Goal: Task Accomplishment & Management: Manage account settings

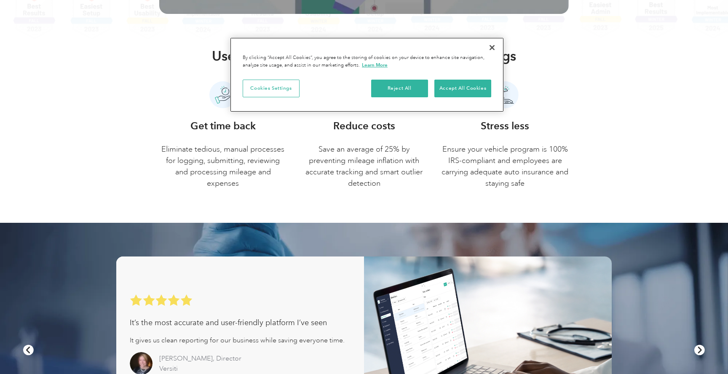
scroll to position [417, 0]
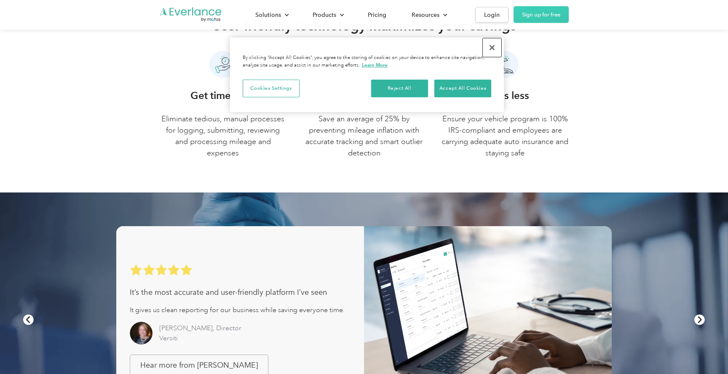
click at [494, 48] on button "Close" at bounding box center [492, 47] width 19 height 19
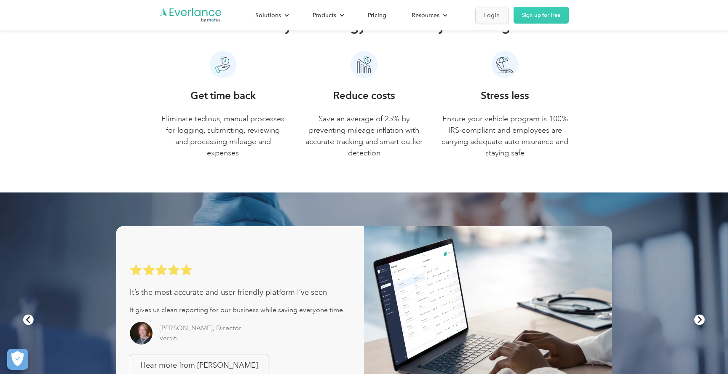
click at [497, 20] on link "Login" at bounding box center [491, 16] width 33 height 16
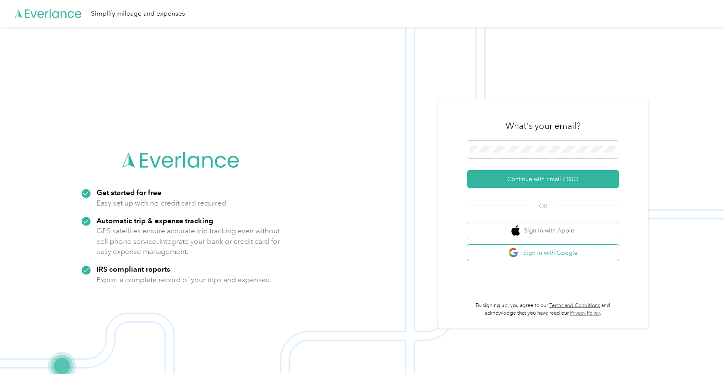
click at [517, 255] on img "button" at bounding box center [513, 253] width 11 height 11
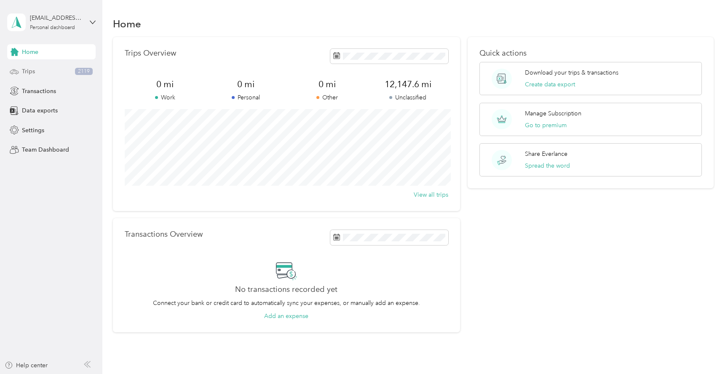
click at [55, 72] on div "Trips 2119" at bounding box center [51, 71] width 88 height 15
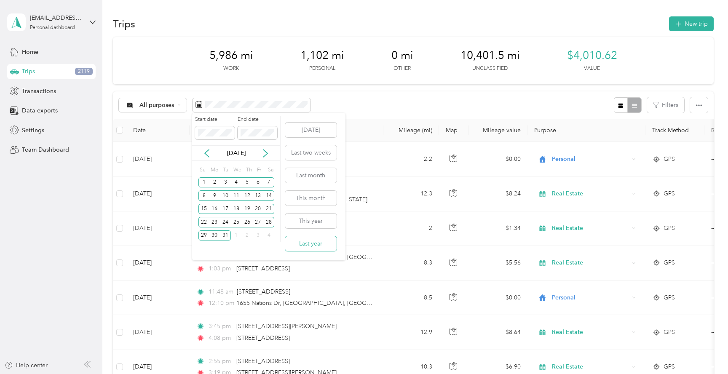
click at [315, 240] on button "Last year" at bounding box center [310, 243] width 51 height 15
click at [228, 132] on div "Start date End date" at bounding box center [236, 130] width 88 height 29
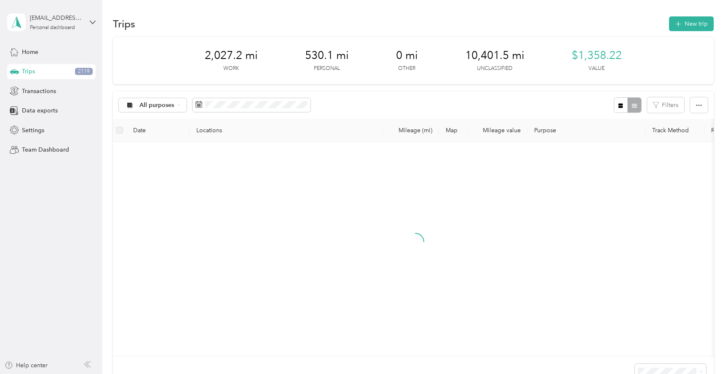
click at [365, 104] on div "All purposes Filters" at bounding box center [413, 104] width 601 height 27
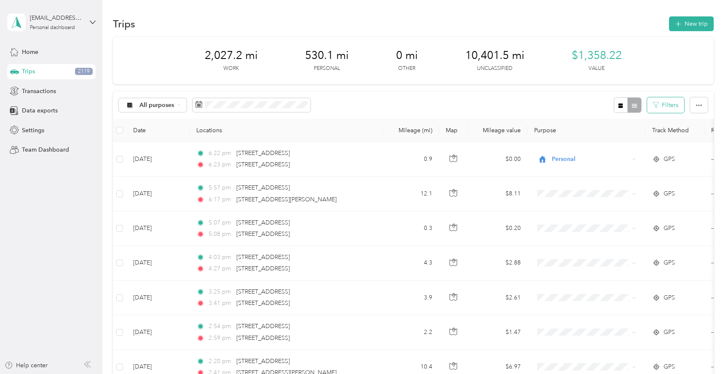
click at [671, 110] on button "Filters" at bounding box center [665, 105] width 37 height 16
click at [579, 98] on div "All purposes Filters" at bounding box center [413, 104] width 601 height 27
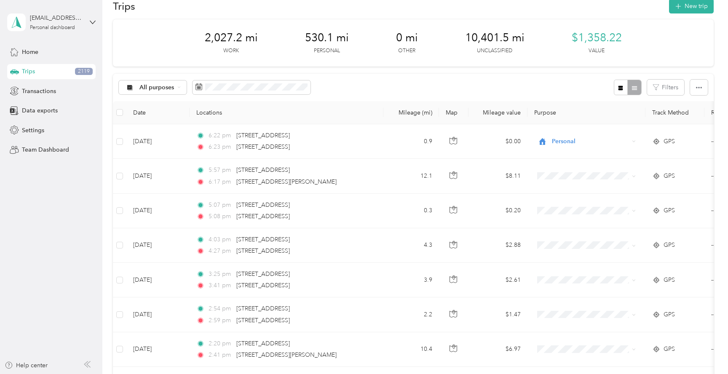
scroll to position [21, 0]
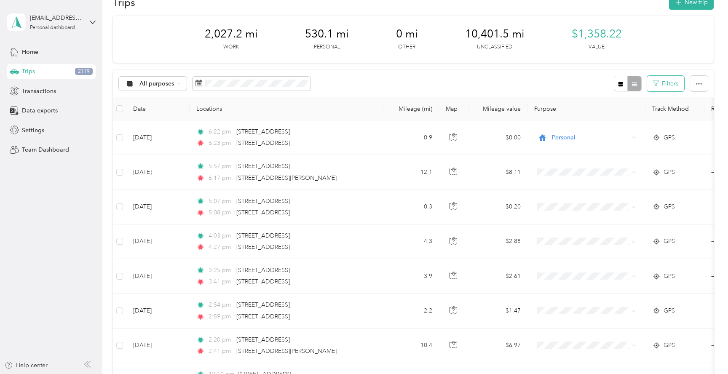
click at [674, 85] on button "Filters" at bounding box center [665, 84] width 37 height 16
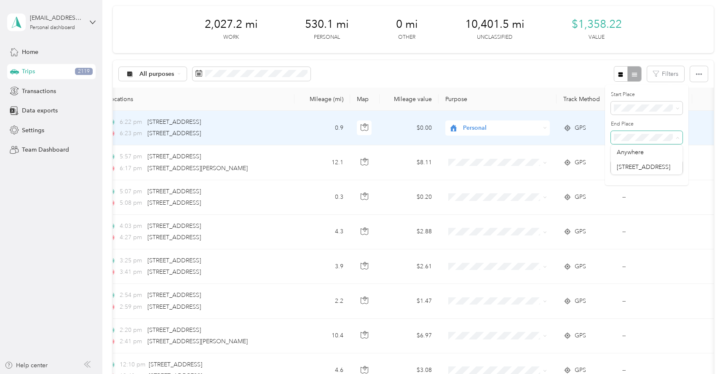
scroll to position [0, 93]
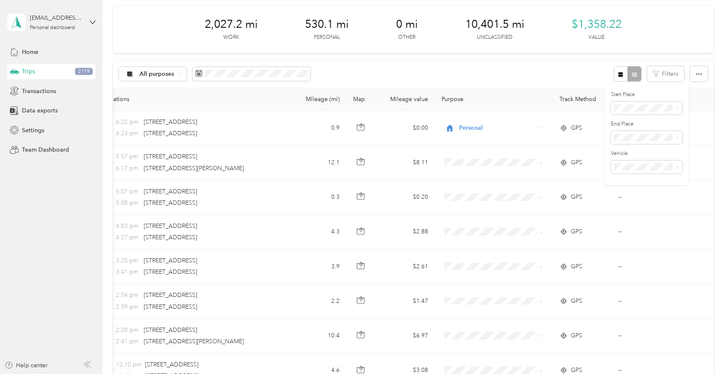
click at [396, 74] on div "All purposes Filters" at bounding box center [413, 73] width 601 height 27
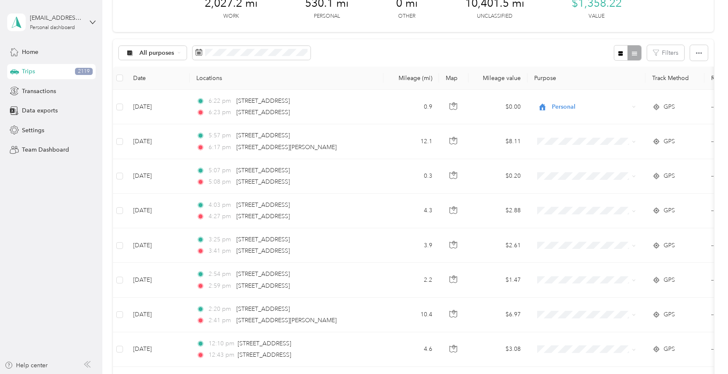
scroll to position [0, 0]
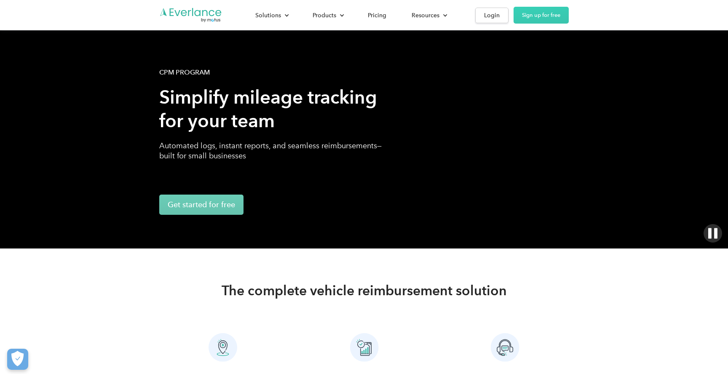
click at [501, 25] on div "Solutions For companies Easy vehicle reimbursements For self-employed Maximize …" at bounding box center [363, 15] width 409 height 30
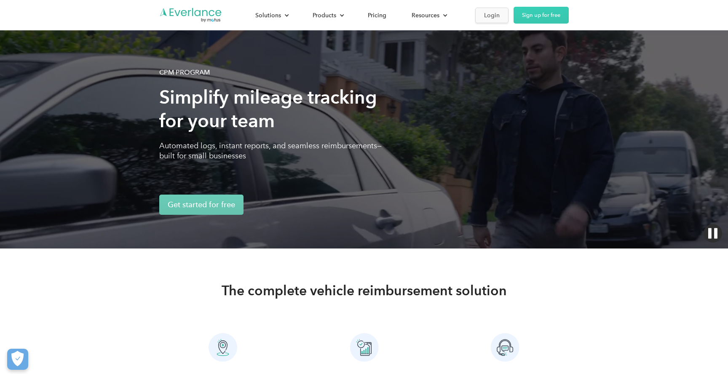
click at [500, 15] on link "Login" at bounding box center [491, 16] width 33 height 16
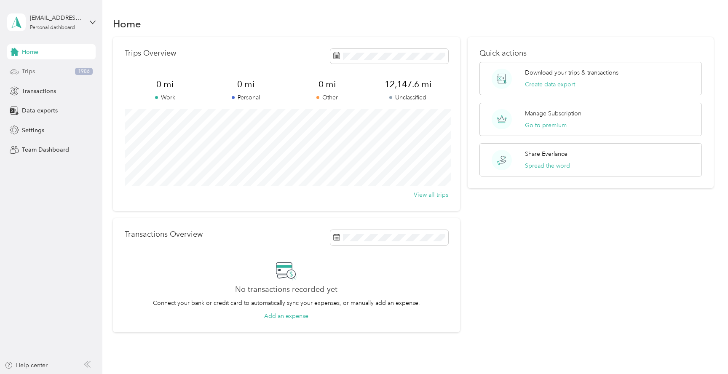
click at [55, 70] on div "Trips 1986" at bounding box center [51, 71] width 88 height 15
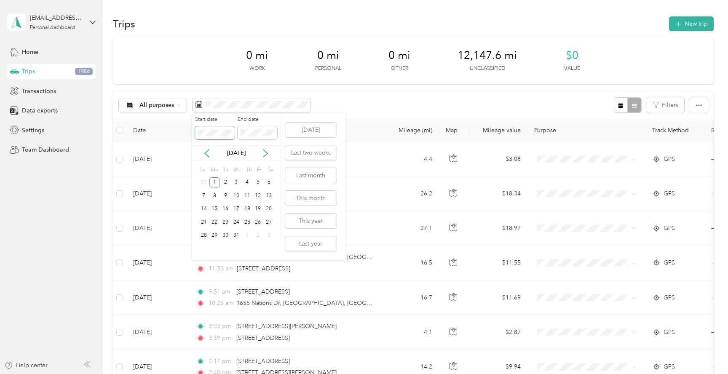
click at [181, 133] on body "elliotlowe51@gmail.com Personal dashboard Home Trips 1986 Transactions Data exp…" at bounding box center [362, 187] width 724 height 374
click at [264, 153] on icon at bounding box center [265, 153] width 8 height 8
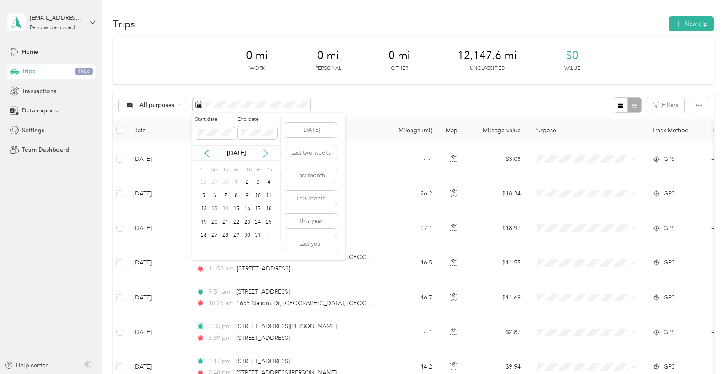
click at [264, 153] on icon at bounding box center [265, 153] width 8 height 8
click at [247, 183] on div "1" at bounding box center [247, 182] width 11 height 11
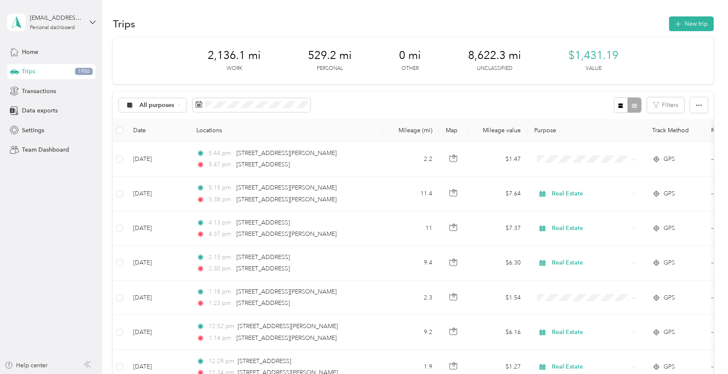
click at [567, 135] on th "Purpose" at bounding box center [586, 130] width 118 height 23
click at [550, 129] on th "Purpose" at bounding box center [586, 130] width 118 height 23
click at [623, 105] on icon "button" at bounding box center [620, 106] width 6 height 6
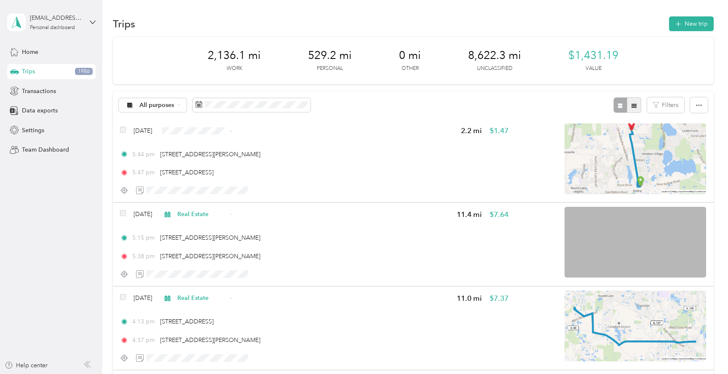
click at [637, 106] on icon "button" at bounding box center [634, 106] width 6 height 6
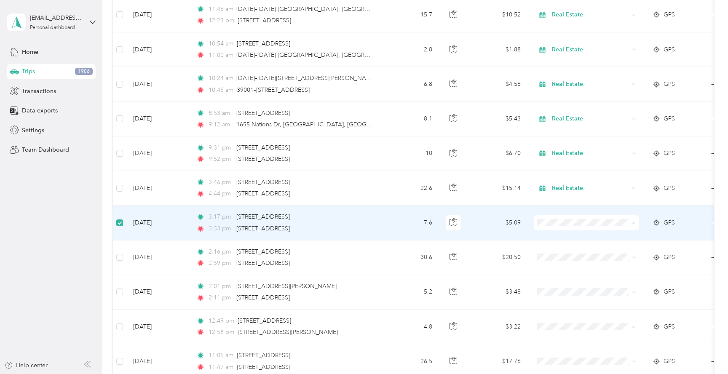
scroll to position [426, 0]
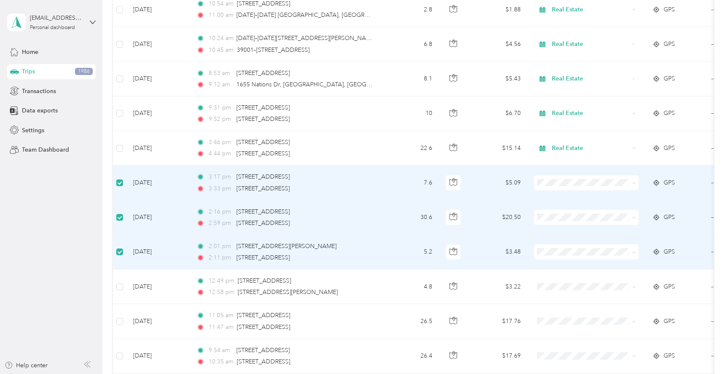
click at [116, 292] on td at bounding box center [119, 287] width 13 height 35
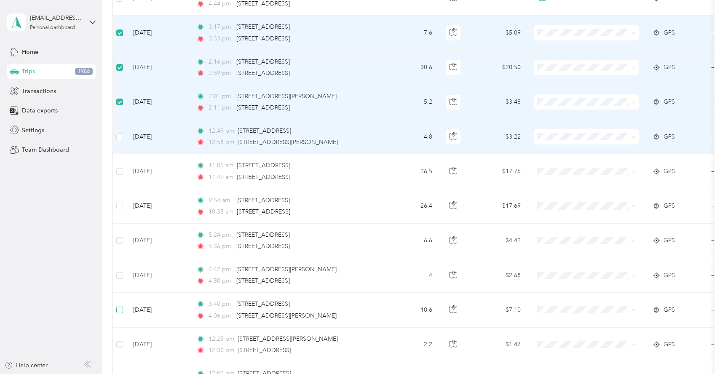
scroll to position [588, 0]
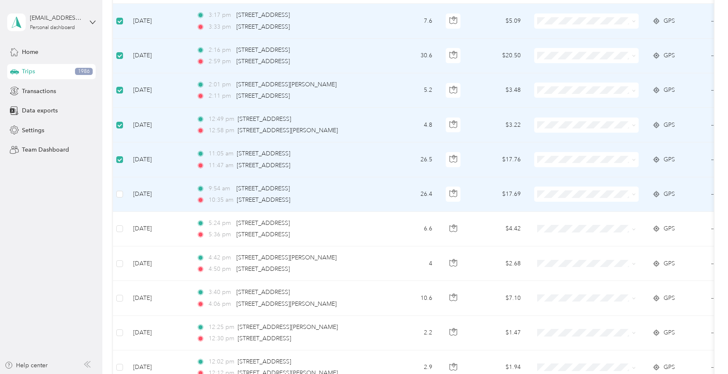
click at [119, 199] on td at bounding box center [119, 194] width 13 height 35
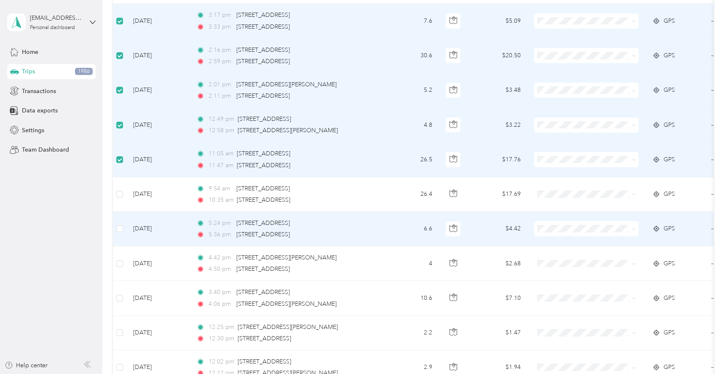
click at [122, 238] on td at bounding box center [119, 229] width 13 height 35
click at [120, 224] on td at bounding box center [119, 229] width 13 height 35
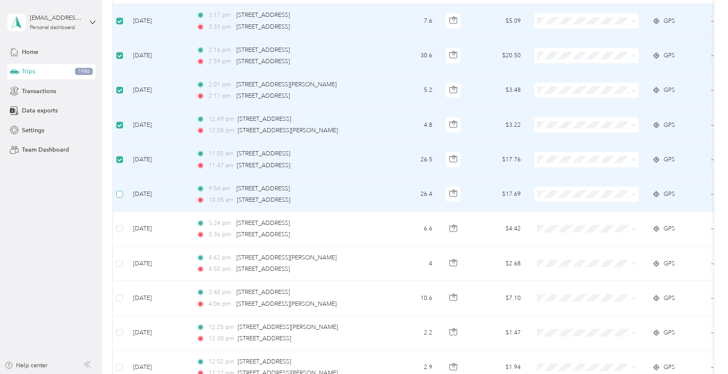
click at [121, 190] on label at bounding box center [119, 194] width 7 height 9
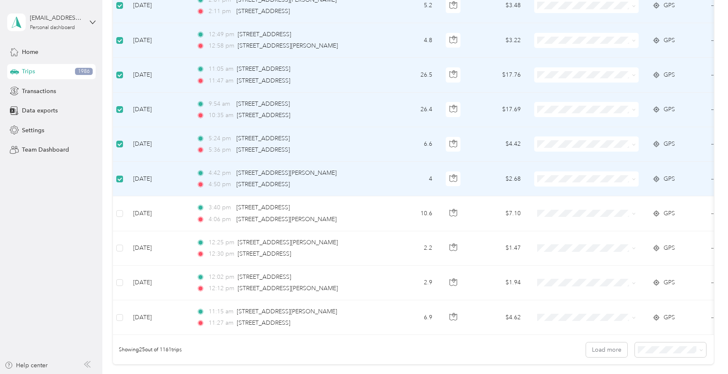
scroll to position [737, 0]
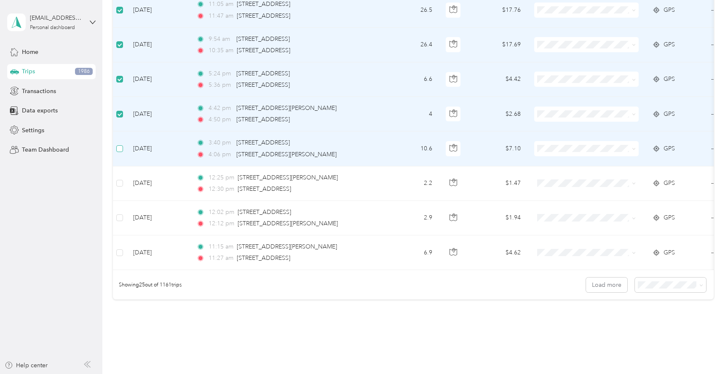
click at [120, 152] on label at bounding box center [119, 148] width 7 height 9
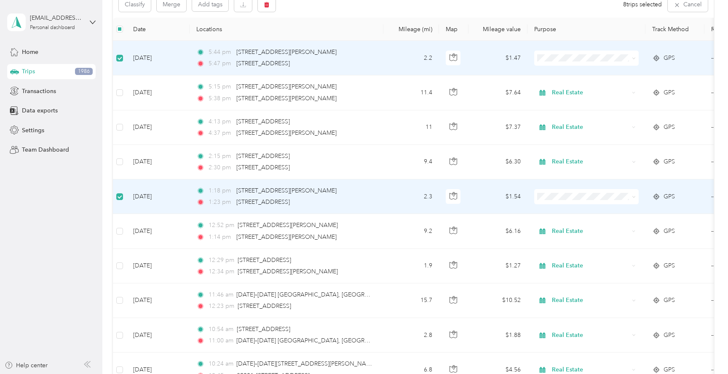
scroll to position [0, 0]
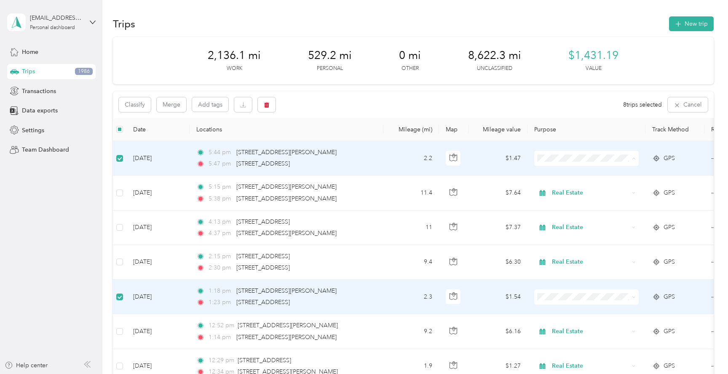
click at [571, 185] on span "Personal" at bounding box center [594, 188] width 78 height 9
click at [457, 131] on th "Map" at bounding box center [453, 129] width 29 height 23
click at [48, 73] on div "Trips 1986" at bounding box center [51, 71] width 88 height 15
click at [64, 58] on div "Home" at bounding box center [51, 51] width 88 height 15
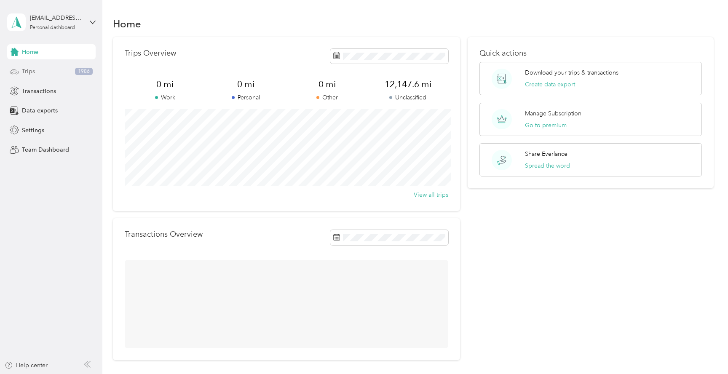
click at [53, 71] on div "Trips 1986" at bounding box center [51, 71] width 88 height 15
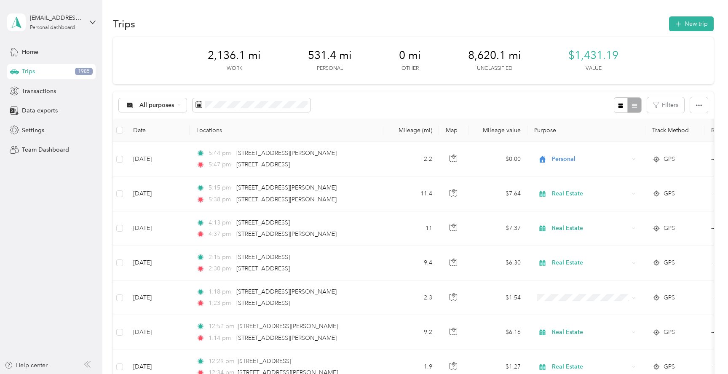
click at [160, 128] on th "Date" at bounding box center [157, 130] width 63 height 23
click at [622, 103] on button "button" at bounding box center [621, 105] width 14 height 16
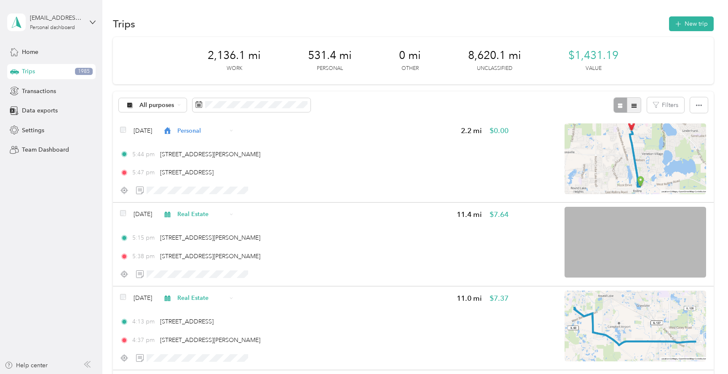
click at [641, 106] on button "button" at bounding box center [634, 105] width 14 height 16
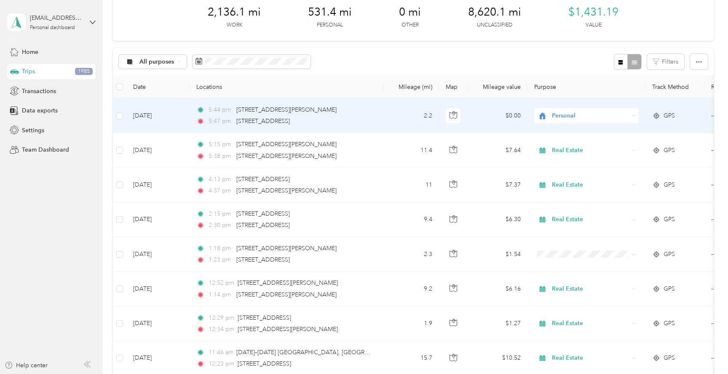
scroll to position [89, 0]
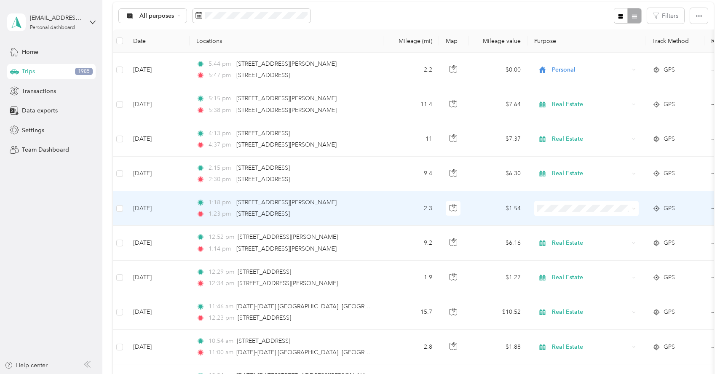
click at [398, 207] on td "2.3" at bounding box center [411, 208] width 56 height 35
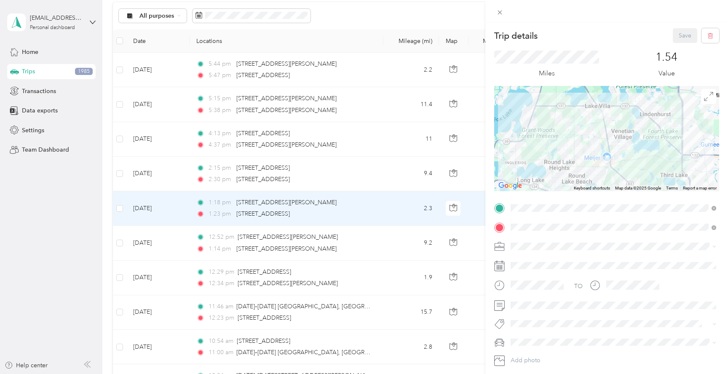
click at [409, 203] on div "Trip details Save This trip cannot be edited because it is either under review,…" at bounding box center [364, 187] width 728 height 374
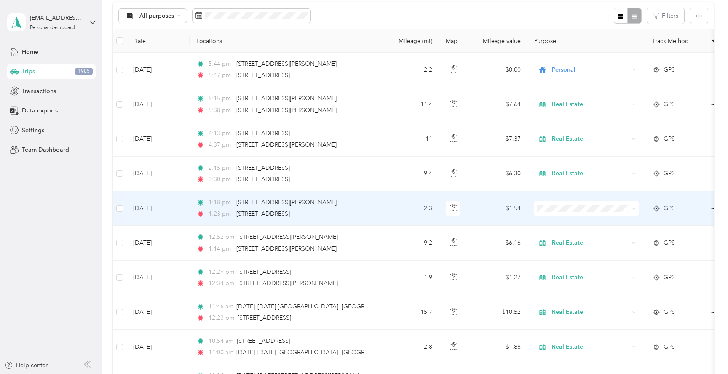
click at [565, 240] on span "Personal" at bounding box center [594, 239] width 78 height 9
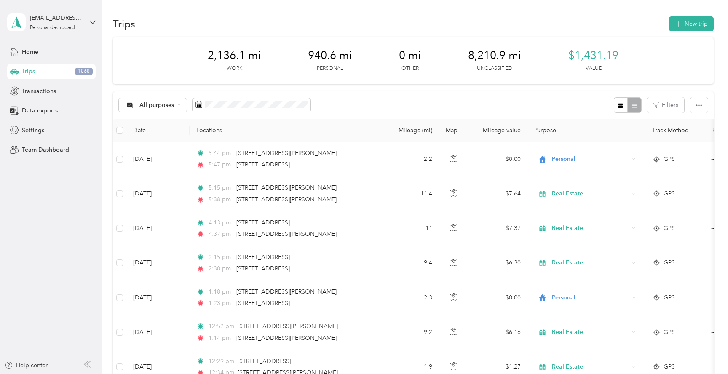
click at [347, 97] on div "All purposes Filters" at bounding box center [413, 104] width 601 height 27
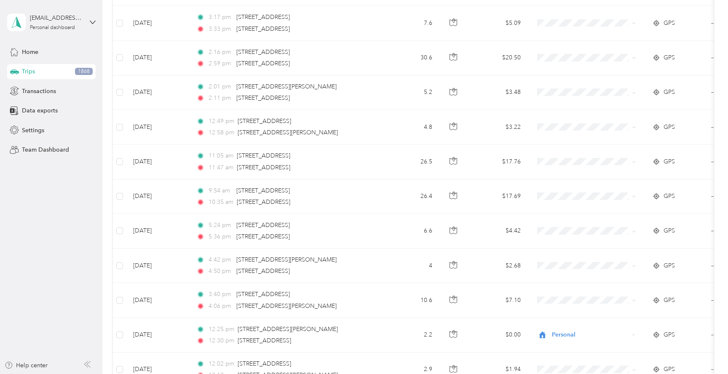
scroll to position [780, 0]
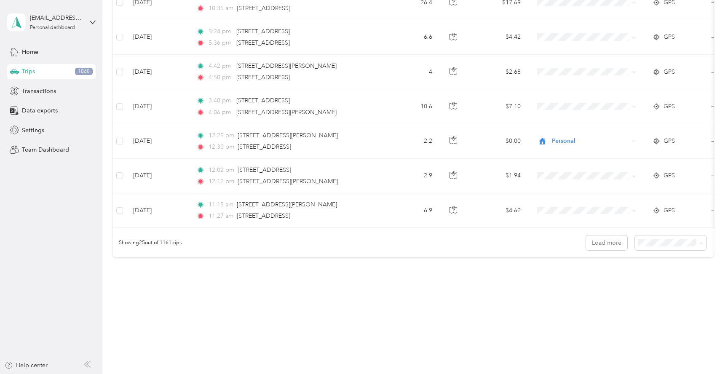
click at [644, 285] on li "100 per load" at bounding box center [675, 288] width 72 height 15
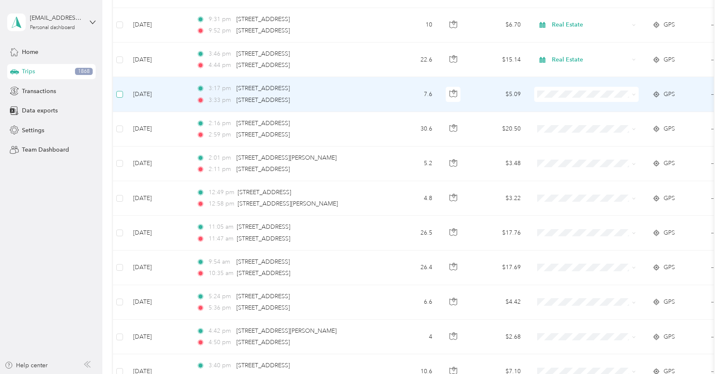
scroll to position [514, 0]
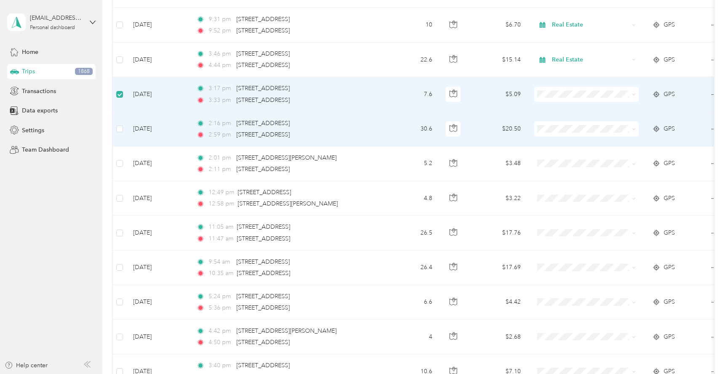
click at [118, 139] on td at bounding box center [119, 129] width 13 height 35
click at [120, 149] on td at bounding box center [119, 164] width 13 height 35
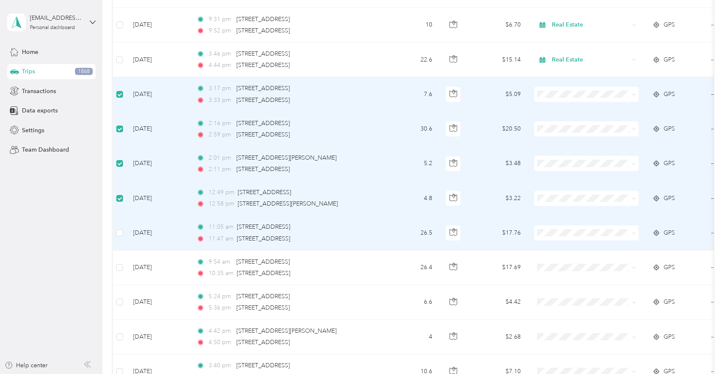
click at [119, 238] on td at bounding box center [119, 233] width 13 height 35
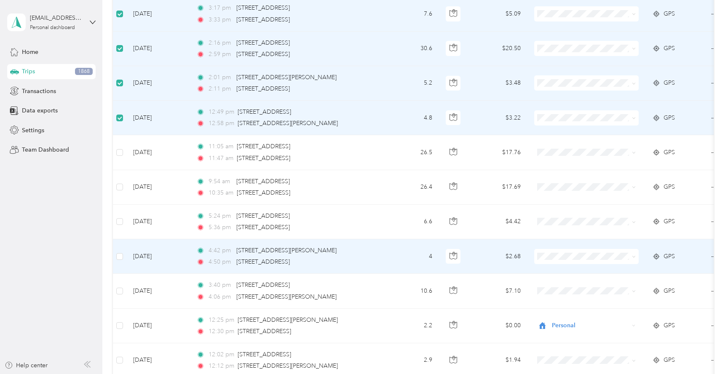
scroll to position [598, 0]
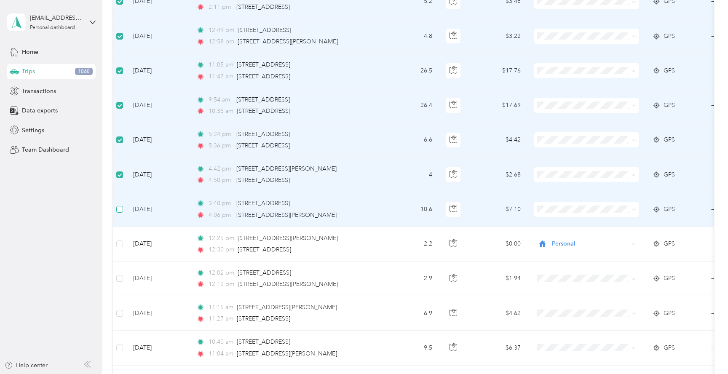
click at [121, 213] on label at bounding box center [119, 209] width 7 height 9
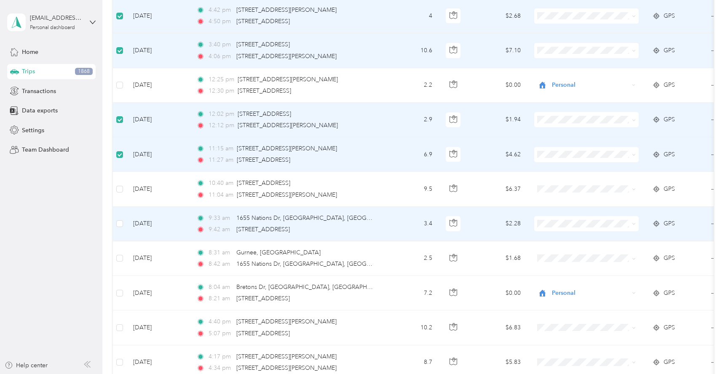
scroll to position [840, 0]
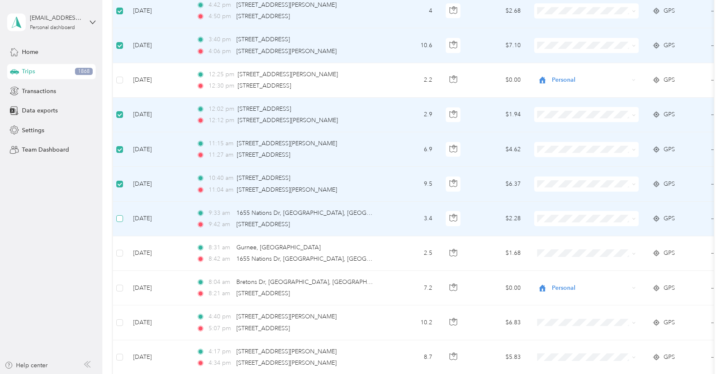
click at [118, 214] on label at bounding box center [119, 218] width 7 height 9
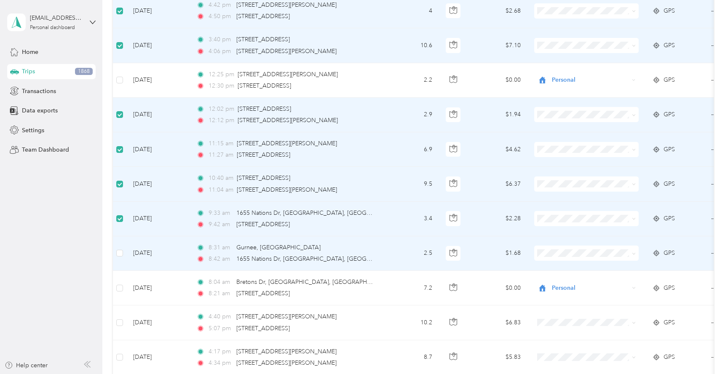
click at [121, 245] on td at bounding box center [119, 253] width 13 height 35
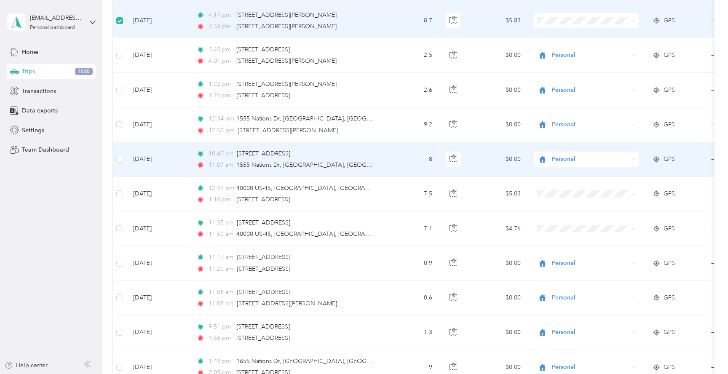
scroll to position [1187, 0]
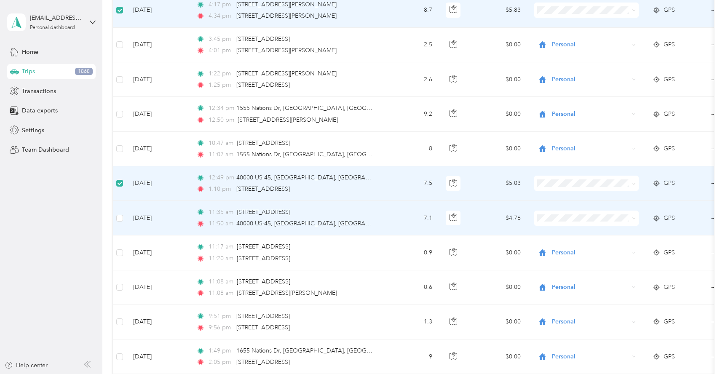
click at [120, 212] on td at bounding box center [119, 218] width 13 height 35
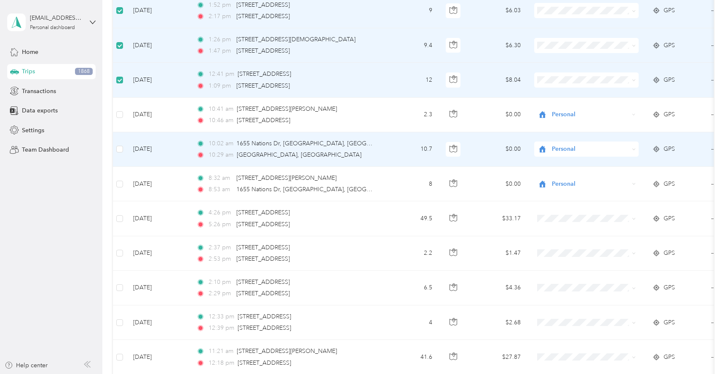
scroll to position [1954, 0]
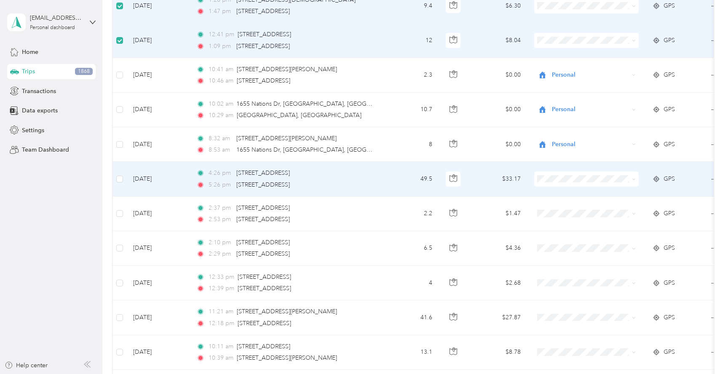
click at [123, 181] on td at bounding box center [119, 179] width 13 height 35
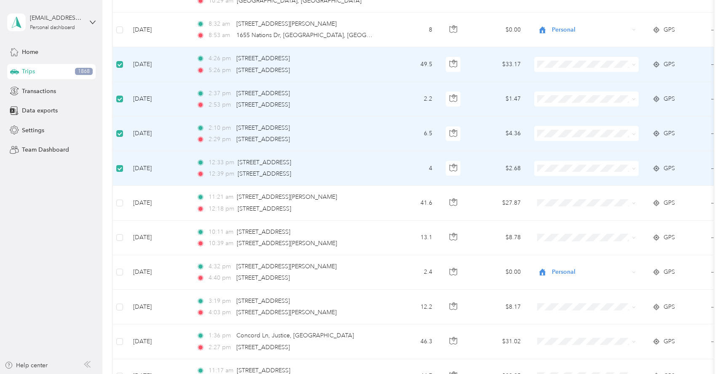
scroll to position [2082, 0]
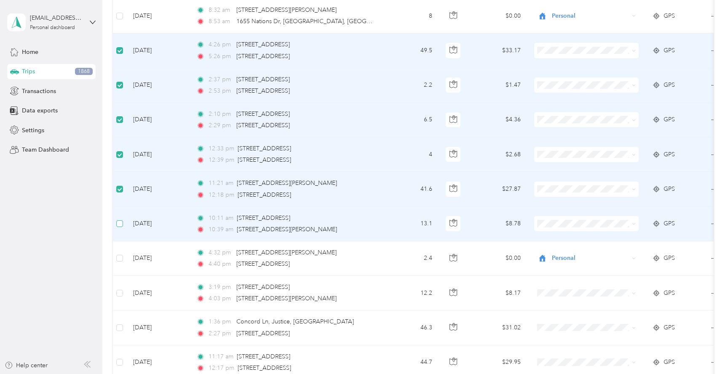
click at [120, 219] on label at bounding box center [119, 223] width 7 height 9
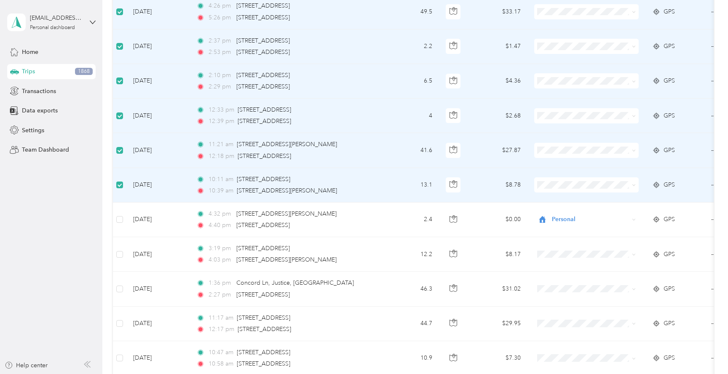
scroll to position [2126, 0]
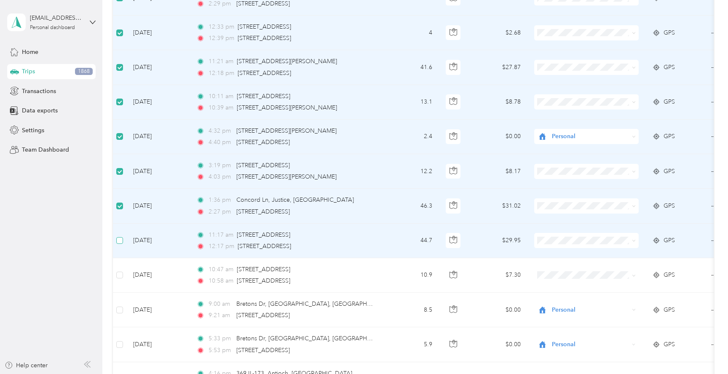
click at [120, 245] on td at bounding box center [119, 241] width 13 height 35
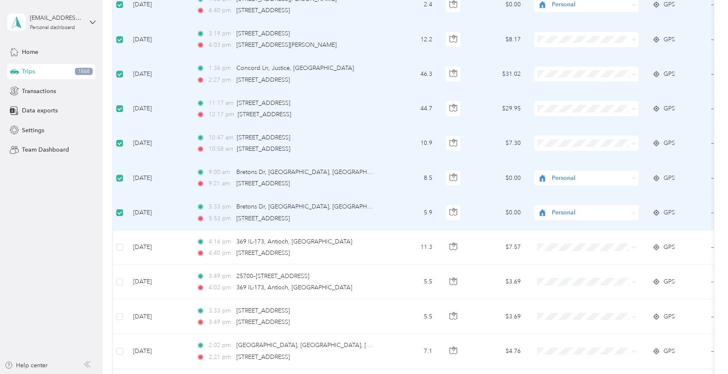
scroll to position [2337, 0]
click at [123, 180] on td at bounding box center [119, 177] width 13 height 35
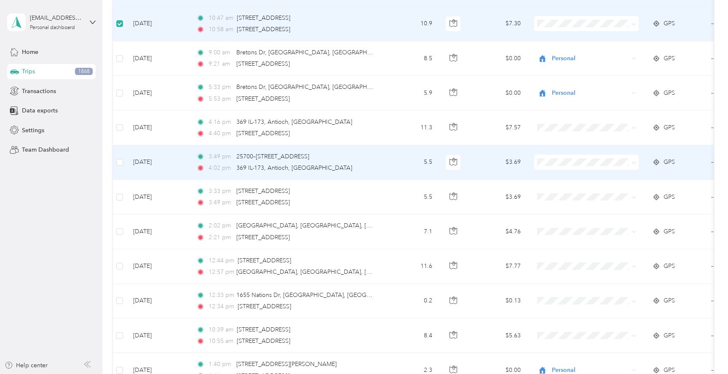
scroll to position [2484, 0]
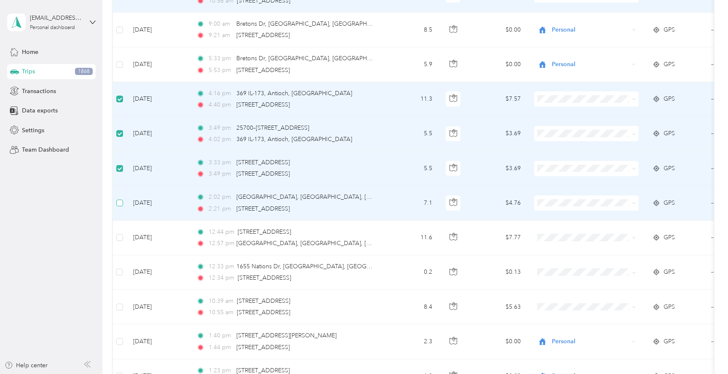
click at [121, 198] on label at bounding box center [119, 202] width 7 height 9
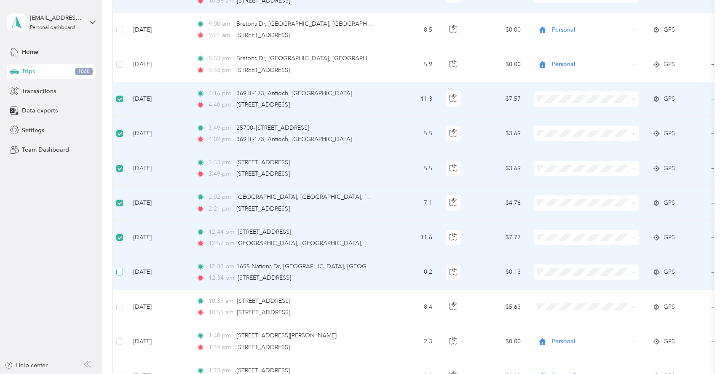
click at [122, 276] on label at bounding box center [119, 271] width 7 height 9
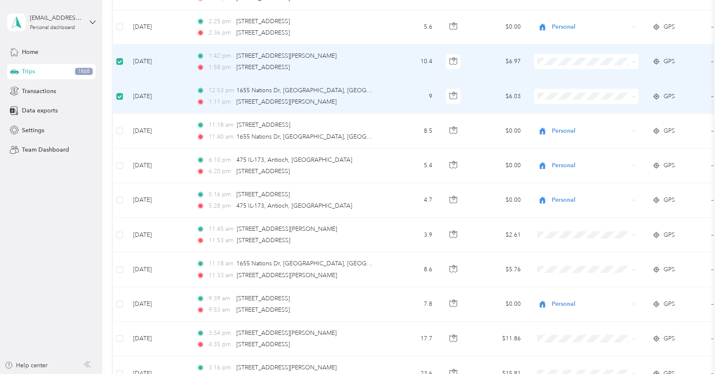
scroll to position [2975, 0]
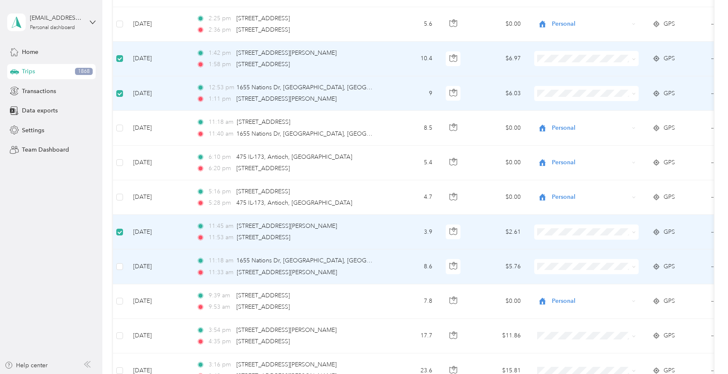
click at [121, 274] on td at bounding box center [119, 266] width 13 height 35
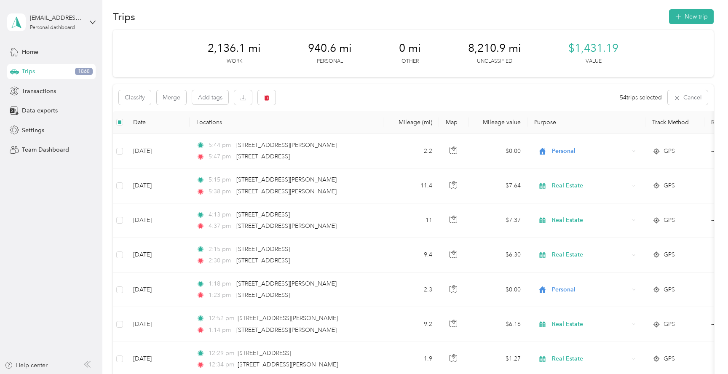
scroll to position [0, 0]
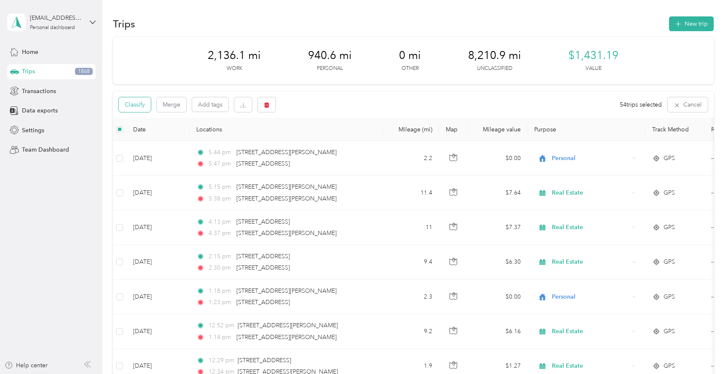
click at [136, 109] on button "Classify" at bounding box center [135, 104] width 32 height 15
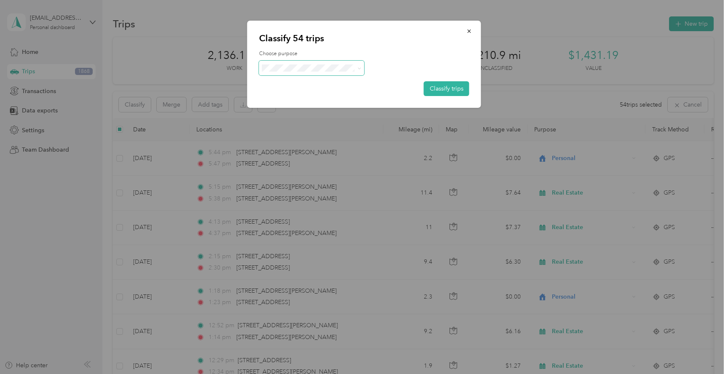
click at [296, 72] on span at bounding box center [311, 68] width 105 height 15
click at [304, 80] on span "Work" at bounding box center [319, 81] width 78 height 9
click at [450, 93] on button "Classify trips" at bounding box center [446, 88] width 45 height 15
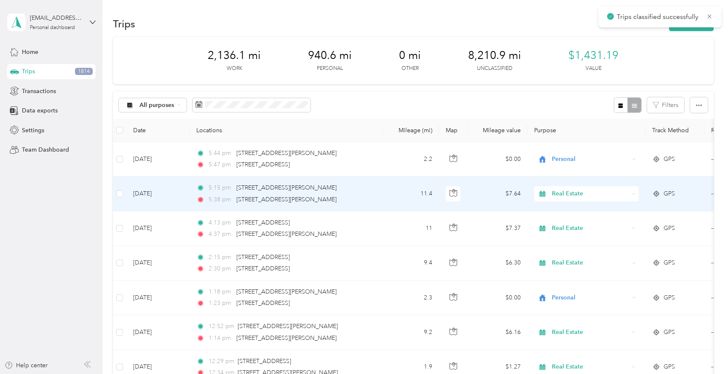
click at [556, 192] on span "Real Estate" at bounding box center [590, 193] width 77 height 9
click at [560, 211] on li "Work" at bounding box center [586, 209] width 104 height 15
click at [568, 200] on div "Real Estate" at bounding box center [586, 193] width 104 height 15
click at [568, 213] on li "Work" at bounding box center [586, 208] width 104 height 15
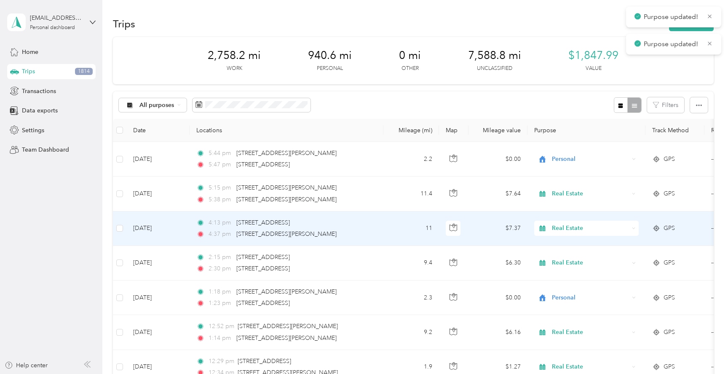
click at [568, 232] on span "Real Estate" at bounding box center [590, 228] width 77 height 9
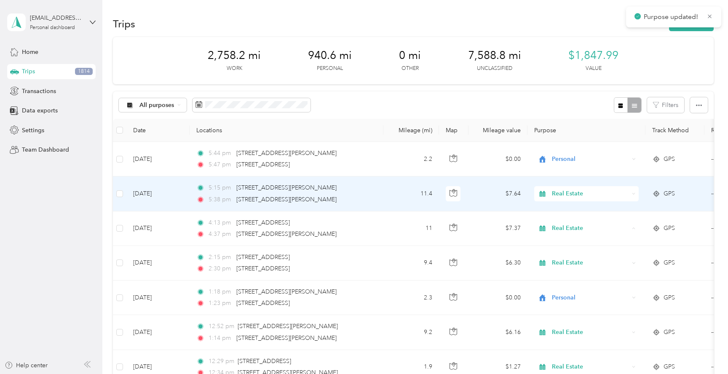
click at [514, 198] on td "$7.64" at bounding box center [497, 193] width 59 height 35
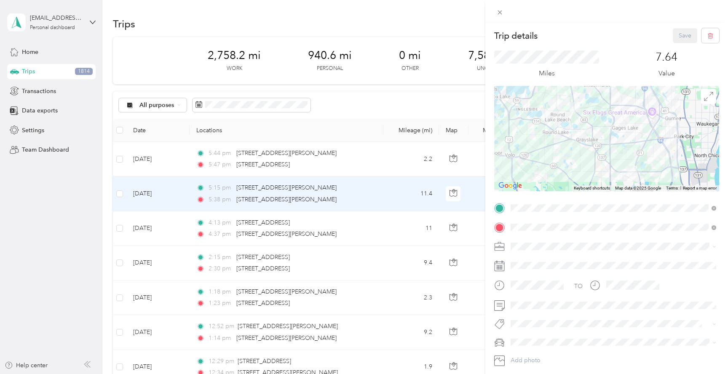
click at [451, 102] on div "Trip details Save This trip cannot be edited because it is either under review,…" at bounding box center [364, 187] width 728 height 374
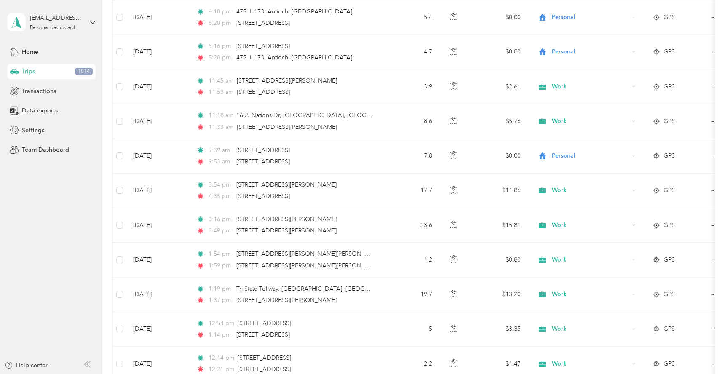
scroll to position [3378, 0]
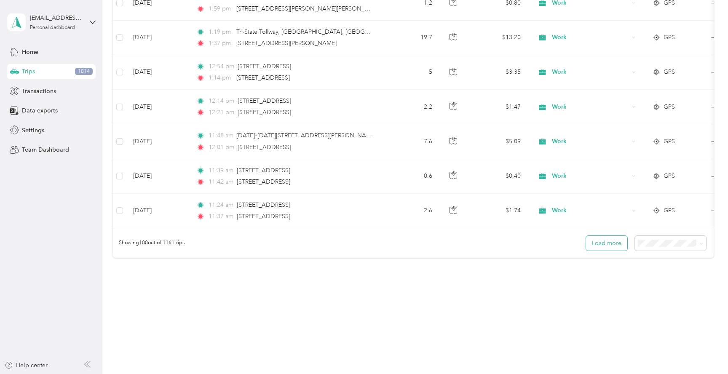
click at [599, 240] on button "Load more" at bounding box center [606, 243] width 41 height 15
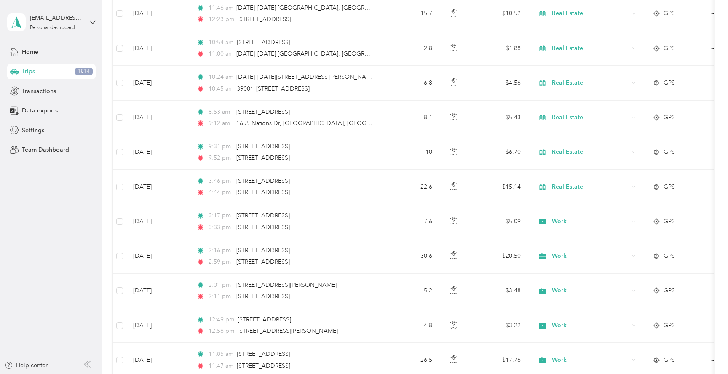
scroll to position [0, 0]
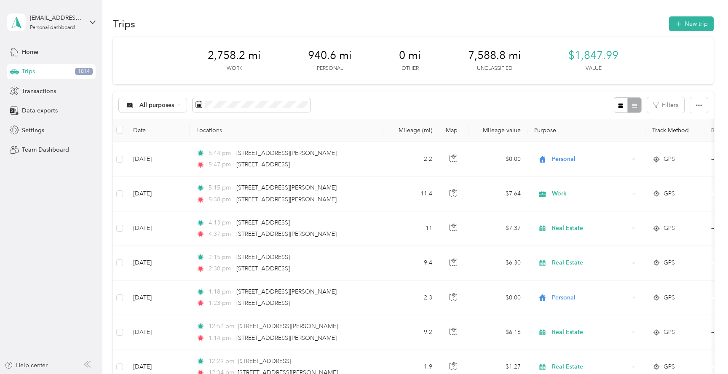
click at [62, 72] on div "Trips 1814" at bounding box center [51, 71] width 88 height 15
